Goal: Check status: Check status

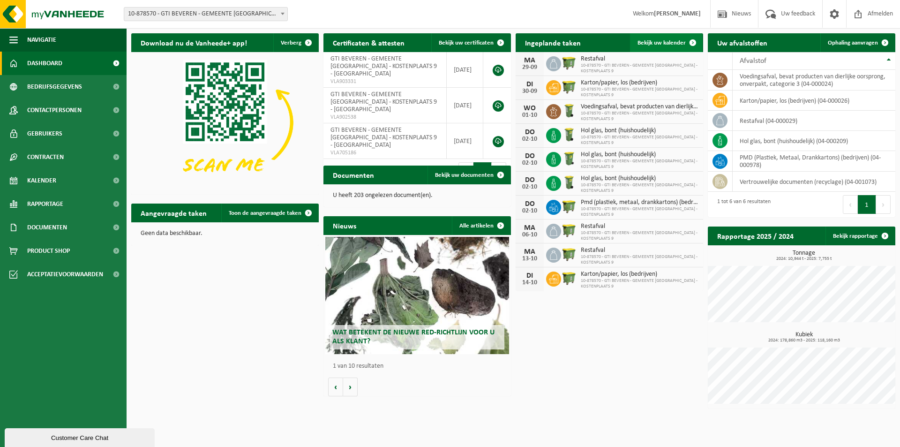
click at [664, 42] on span "Bekijk uw kalender" at bounding box center [662, 43] width 48 height 6
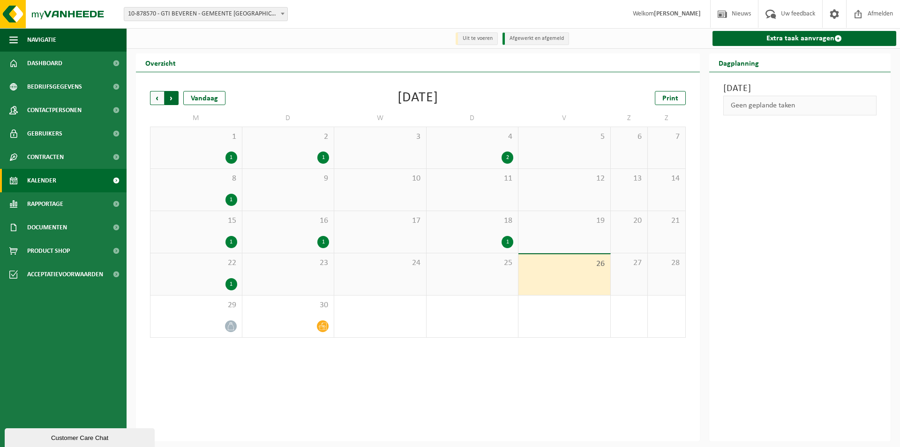
click at [157, 98] on span "Vorige" at bounding box center [157, 98] width 14 height 14
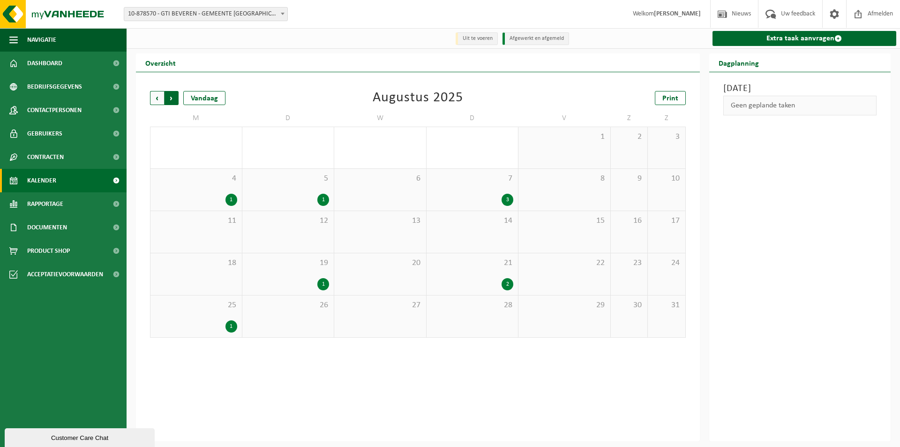
click at [157, 98] on span "Vorige" at bounding box center [157, 98] width 14 height 14
click at [171, 100] on span "Volgende" at bounding box center [172, 98] width 14 height 14
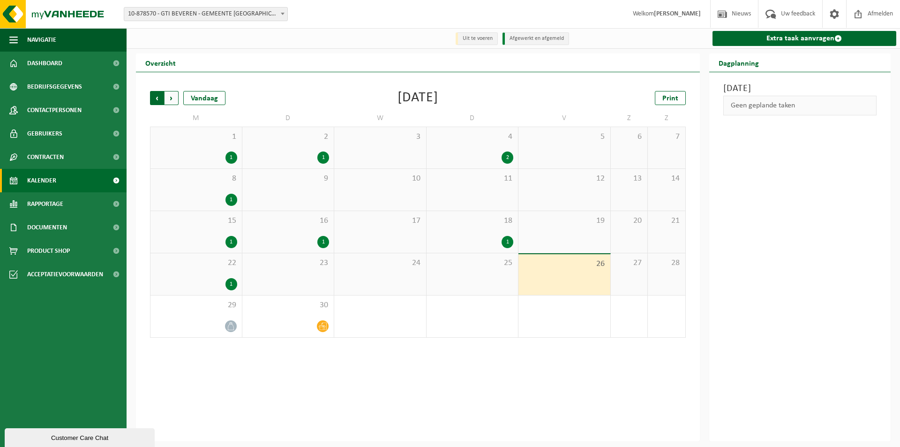
click at [172, 101] on span "Volgende" at bounding box center [172, 98] width 14 height 14
